Goal: Information Seeking & Learning: Find specific fact

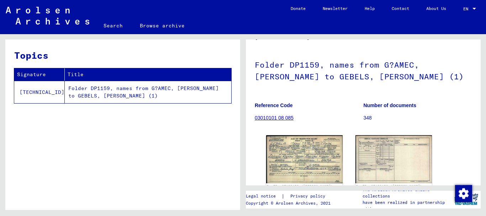
scroll to position [30, 0]
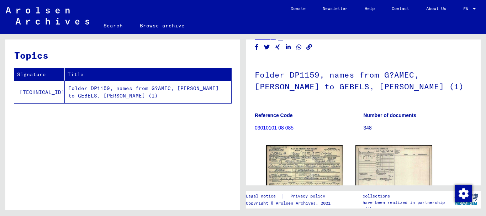
click at [134, 88] on td "Folder DP1159, names from G?AMEC, [PERSON_NAME] to GEBELS, [PERSON_NAME] (1)" at bounding box center [148, 92] width 167 height 22
click at [277, 128] on link "03010101 08 085" at bounding box center [274, 128] width 39 height 6
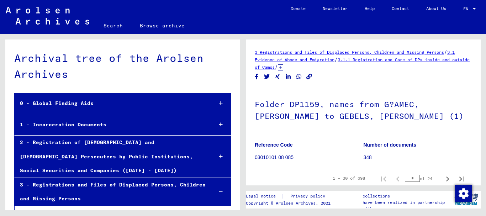
scroll to position [3337, 0]
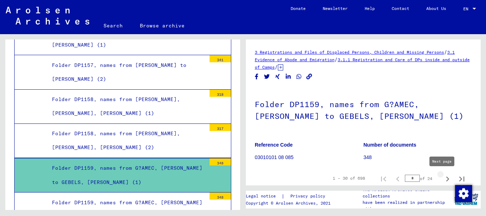
click at [443, 179] on icon "Next page" at bounding box center [448, 179] width 10 height 10
type input "*"
click at [443, 179] on icon "Next page" at bounding box center [448, 179] width 10 height 10
type input "*"
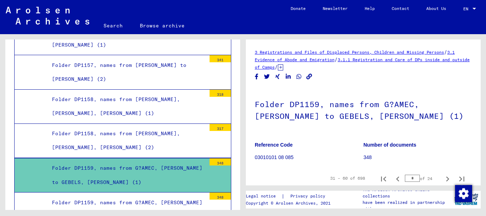
type input "*"
click at [443, 179] on icon "Next page" at bounding box center [448, 179] width 10 height 10
type input "*"
click at [443, 179] on icon "Next page" at bounding box center [448, 179] width 10 height 10
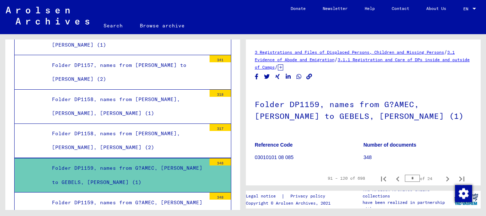
type input "*"
click at [443, 179] on icon "Next page" at bounding box center [448, 179] width 10 height 10
type input "*"
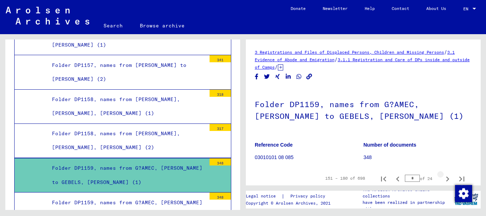
click at [443, 179] on icon "Next page" at bounding box center [448, 179] width 10 height 10
type input "*"
click at [443, 179] on icon "Next page" at bounding box center [448, 179] width 10 height 10
type input "*"
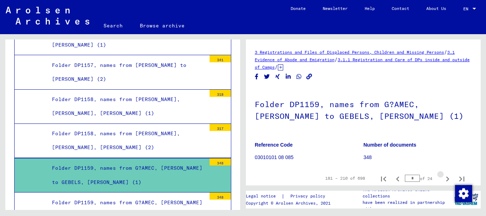
type input "*"
click at [443, 179] on icon "Next page" at bounding box center [448, 179] width 10 height 10
type input "*"
click at [443, 179] on icon "Next page" at bounding box center [448, 179] width 10 height 10
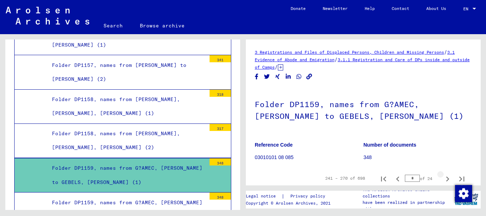
type input "**"
click at [443, 179] on icon "Next page" at bounding box center [448, 179] width 10 height 10
type input "**"
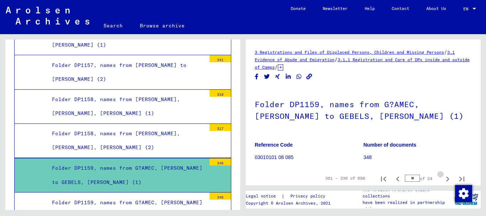
click at [443, 179] on icon "Next page" at bounding box center [448, 179] width 10 height 10
type input "**"
click at [443, 179] on icon "Next page" at bounding box center [448, 179] width 10 height 10
type input "**"
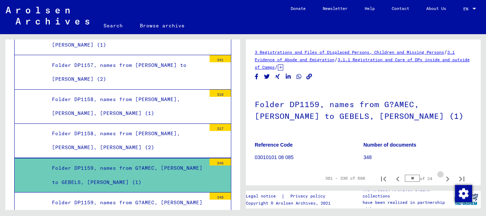
type input "**"
click at [443, 179] on icon "Next page" at bounding box center [448, 179] width 10 height 10
type input "**"
click at [443, 179] on icon "Next page" at bounding box center [448, 179] width 10 height 10
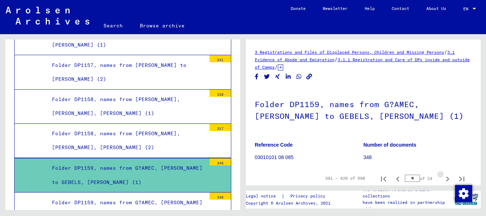
type input "**"
click at [443, 179] on icon "Next page" at bounding box center [448, 179] width 10 height 10
type input "**"
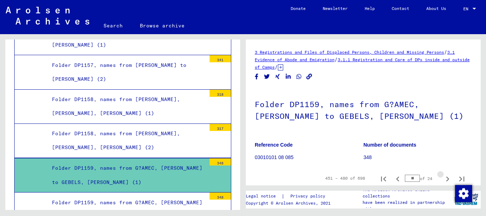
click at [443, 179] on icon "Next page" at bounding box center [448, 179] width 10 height 10
type input "**"
click at [160, 196] on div "Folder DP1159, names from G?AMEC, [PERSON_NAME] to GEBELS, [PERSON_NAME] (2)" at bounding box center [127, 210] width 160 height 28
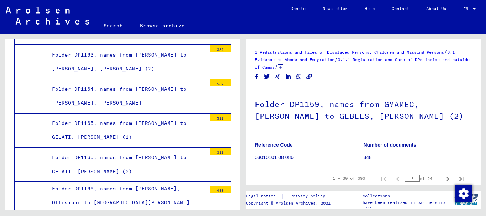
scroll to position [3949, 0]
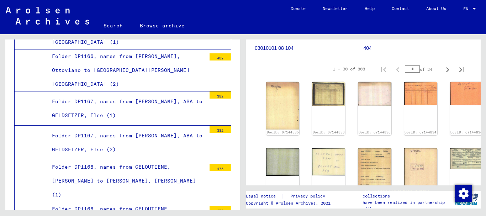
scroll to position [104, 0]
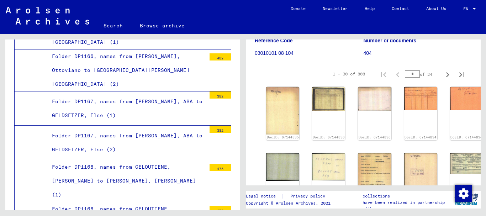
click at [173, 129] on div "Folder DP1167, names from [PERSON_NAME], ABA to GELDSETZER, Else (2)" at bounding box center [127, 143] width 160 height 28
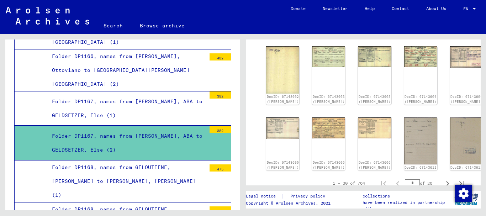
scroll to position [341, 0]
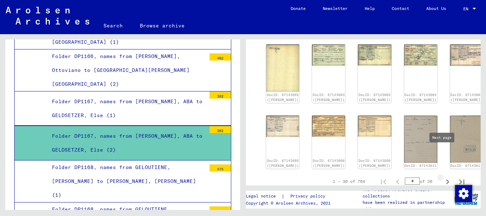
click at [447, 179] on icon "Next page" at bounding box center [448, 181] width 3 height 5
type input "*"
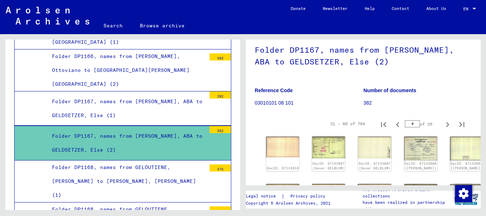
scroll to position [58, 0]
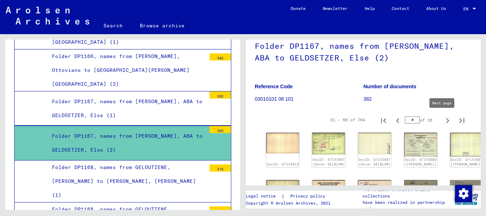
click at [447, 119] on icon "Next page" at bounding box center [448, 120] width 3 height 5
type input "*"
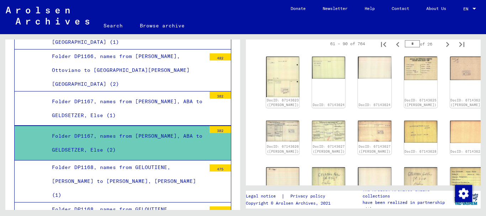
scroll to position [127, 0]
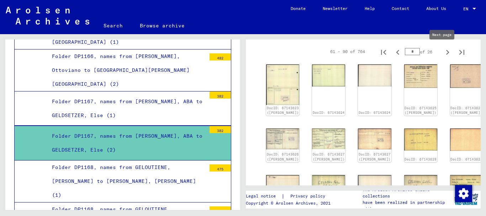
click at [443, 51] on icon "Next page" at bounding box center [448, 52] width 10 height 10
type input "*"
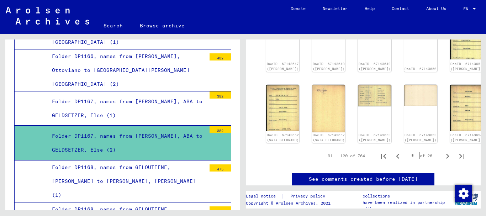
scroll to position [359, 0]
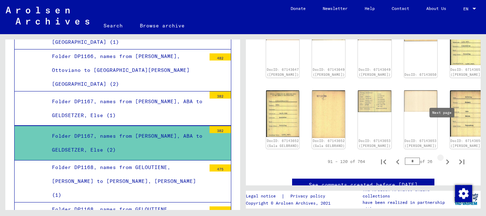
click at [447, 160] on icon "Next page" at bounding box center [448, 162] width 3 height 5
type input "*"
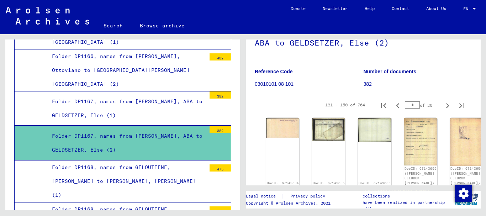
scroll to position [59, 0]
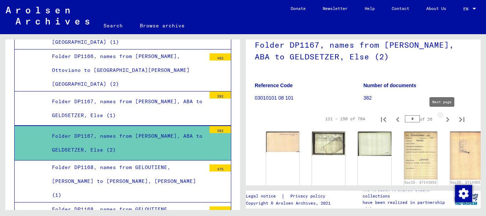
click at [444, 120] on icon "Next page" at bounding box center [448, 120] width 10 height 10
type input "*"
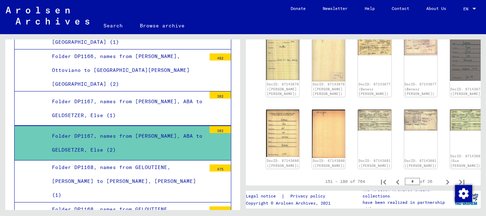
scroll to position [322, 0]
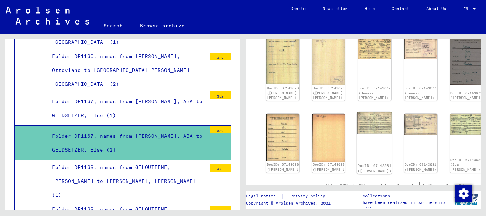
click at [357, 119] on div "DocID: 67143681 ([PERSON_NAME])" at bounding box center [374, 143] width 35 height 62
click at [358, 164] on link "DocID: 67143681 ([PERSON_NAME])" at bounding box center [375, 168] width 34 height 9
